Goal: Information Seeking & Learning: Understand process/instructions

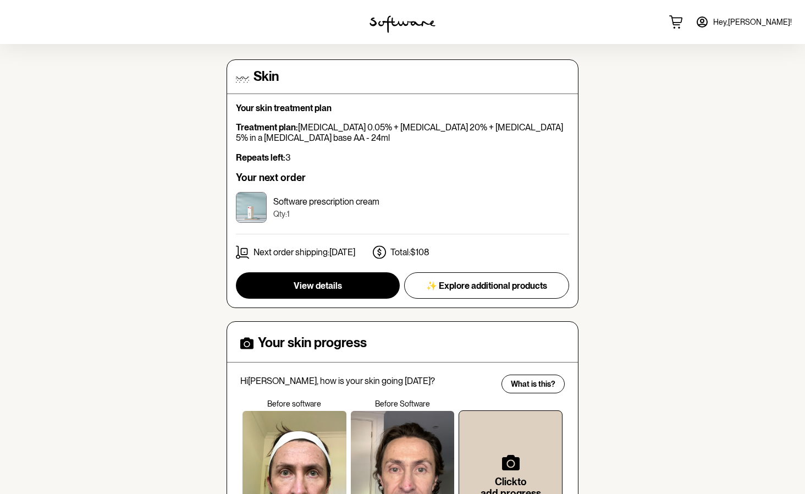
scroll to position [78, 0]
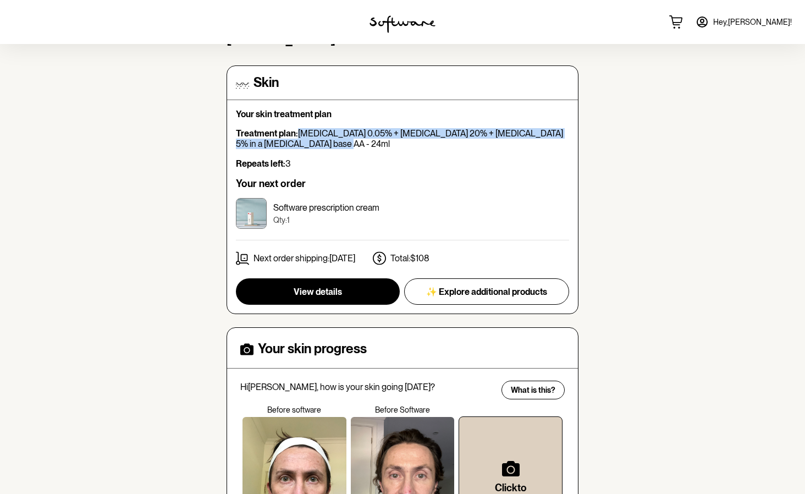
drag, startPoint x: 316, startPoint y: 144, endPoint x: 331, endPoint y: 150, distance: 16.0
click at [302, 131] on p "Treatment plan: [MEDICAL_DATA] 0.05% + [MEDICAL_DATA] 20% + [MEDICAL_DATA] 5% i…" at bounding box center [402, 138] width 333 height 21
click at [355, 294] on button "View details" at bounding box center [318, 291] width 164 height 26
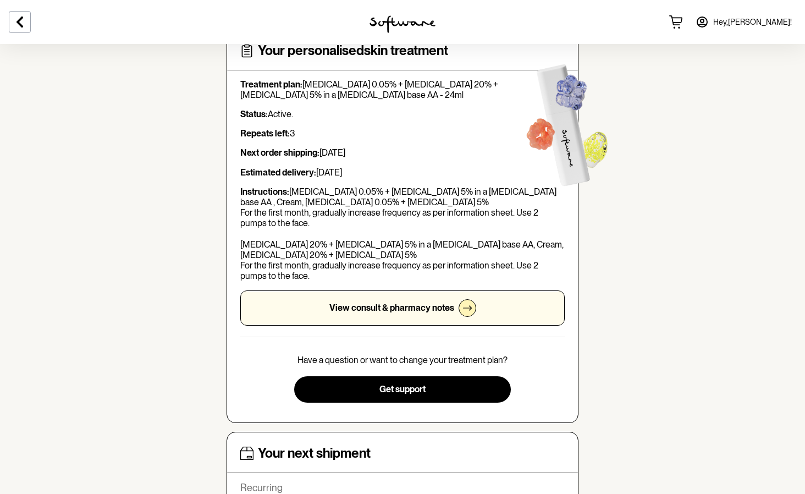
scroll to position [75, 0]
drag, startPoint x: 314, startPoint y: 276, endPoint x: 362, endPoint y: 204, distance: 87.0
click at [292, 191] on p "Instructions: [MEDICAL_DATA] 0.05% + [MEDICAL_DATA] 5% in a [MEDICAL_DATA] base…" at bounding box center [402, 233] width 325 height 95
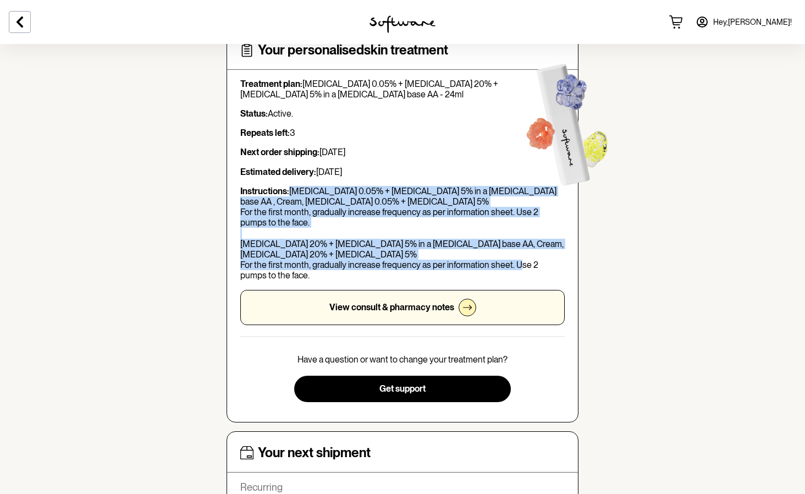
copy p "[MEDICAL_DATA] 0.05% + [MEDICAL_DATA] 5% in a [MEDICAL_DATA] base AA , Cream, […"
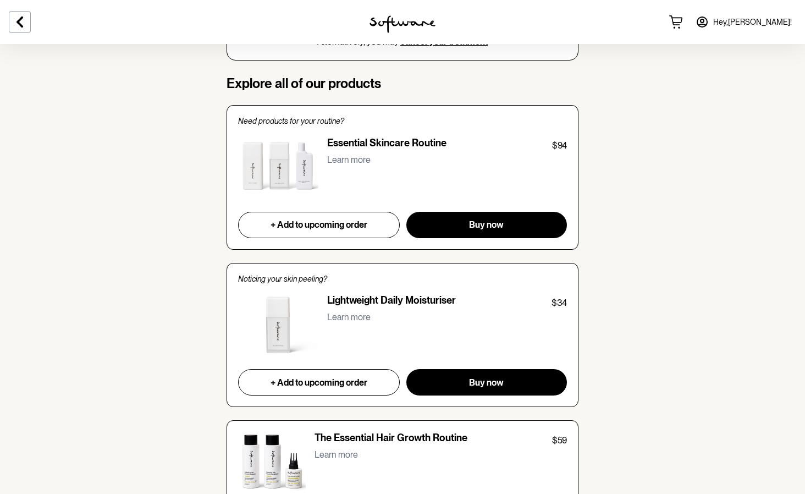
scroll to position [798, 0]
